Goal: Transaction & Acquisition: Purchase product/service

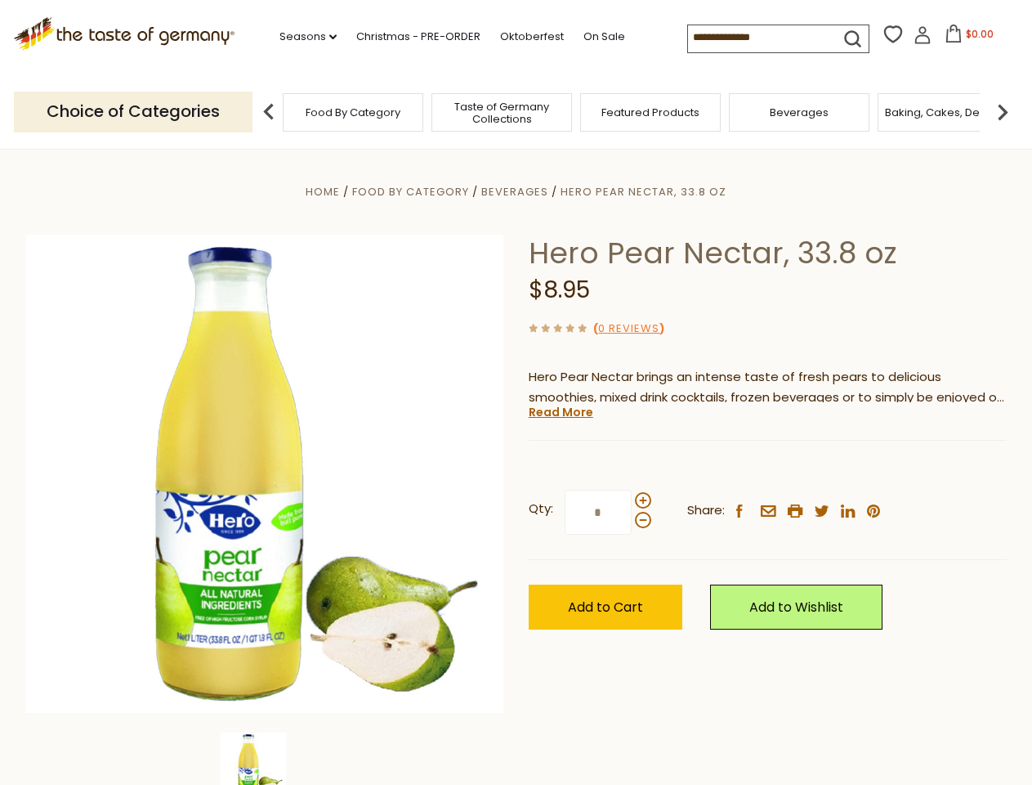
click at [516, 392] on div "Home Food By Category [GEOGRAPHIC_DATA] Hero Pear Nectar, 33.8 oz Hero Pear Nec…" at bounding box center [516, 495] width 1005 height 629
click at [302, 37] on link "Seasons dropdown_arrow" at bounding box center [308, 37] width 57 height 18
click at [966, 38] on span "$0.00" at bounding box center [980, 34] width 28 height 14
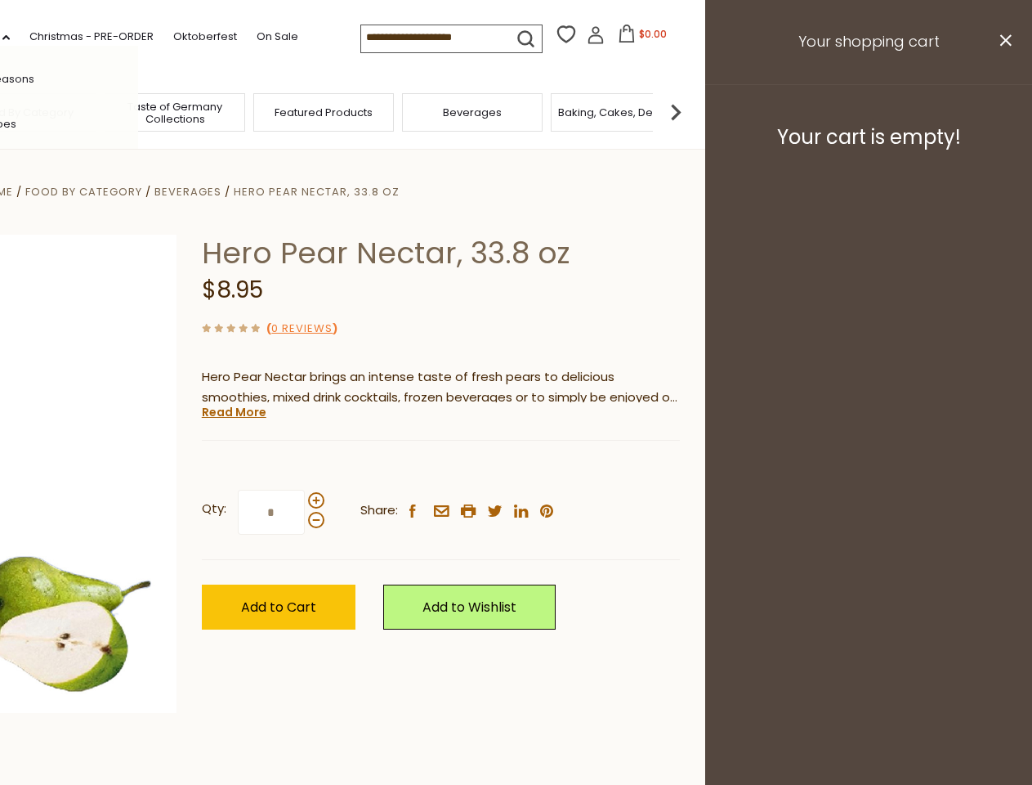
click at [138, 111] on div "All Seasons Recipes Game Day [DATE] [DATE] [DATE][PERSON_NAME] [DATE] Springfes…" at bounding box center [46, 392] width 186 height 693
click at [1003, 111] on footer "Your cart is empty!" at bounding box center [868, 136] width 327 height 105
click at [516, 467] on div "Qty: * Share: facebook email printer twitter linkedin pinterest" at bounding box center [441, 512] width 478 height 95
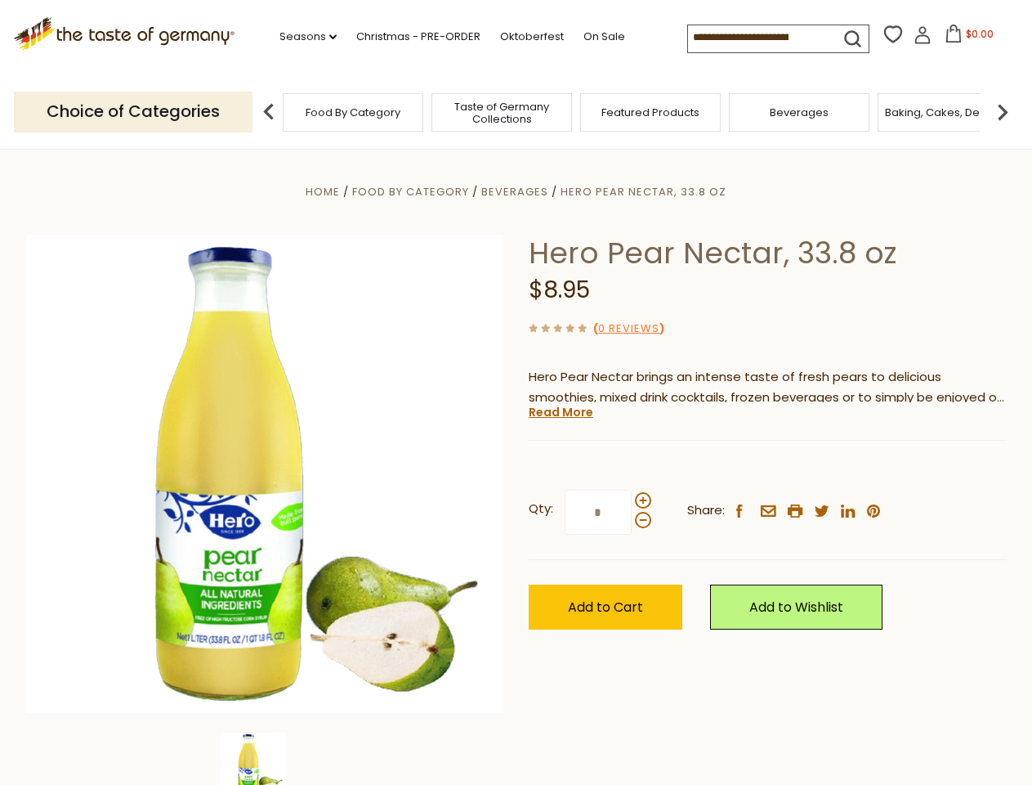
click at [265, 759] on div "Home Food By Category [GEOGRAPHIC_DATA] Hero Pear Nectar, 33.8 oz Hero Pear Nec…" at bounding box center [516, 495] width 1005 height 629
click at [265, 759] on img at bounding box center [253, 764] width 65 height 65
click at [560, 412] on link "Read More" at bounding box center [561, 412] width 65 height 16
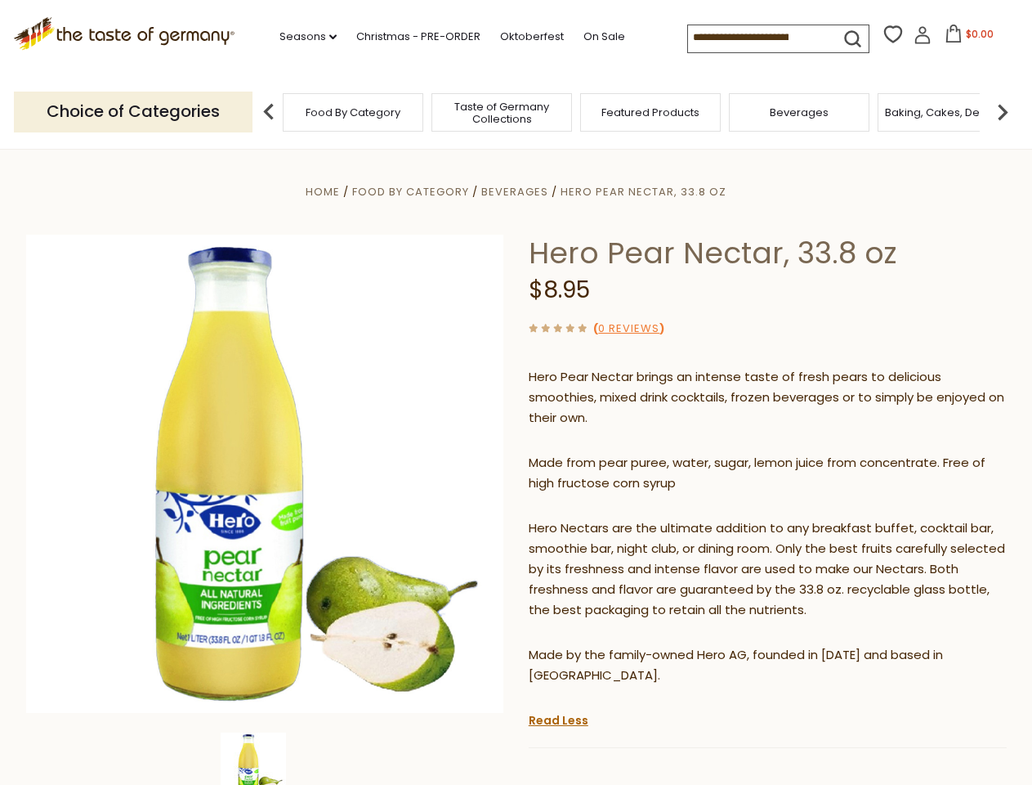
click at [643, 518] on p "Hero Nectars are the ultimate addition to any breakfast buffet, cocktail bar, s…" at bounding box center [768, 569] width 478 height 102
